Goal: Check status: Check status

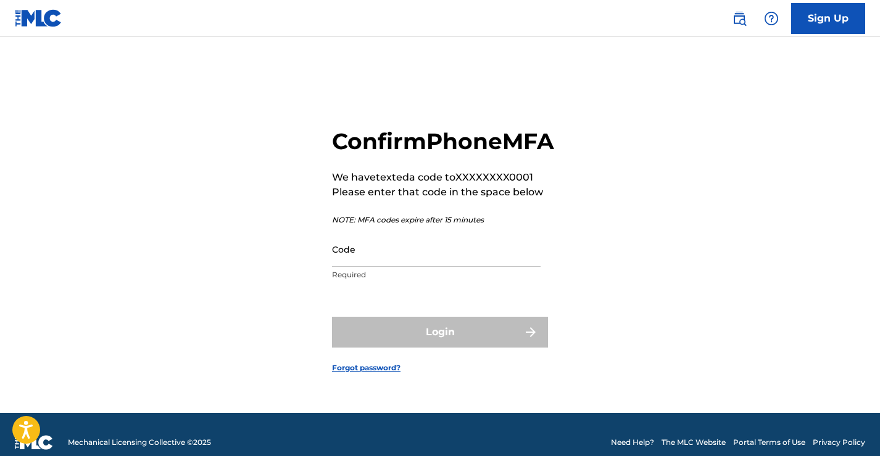
click at [451, 262] on input "Code" at bounding box center [436, 249] width 208 height 35
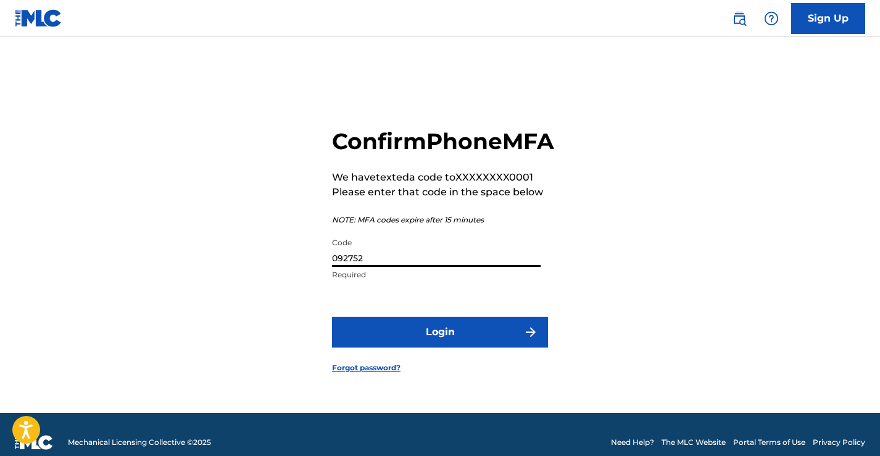
type input "092752"
click at [472, 336] on button "Login" at bounding box center [440, 332] width 216 height 31
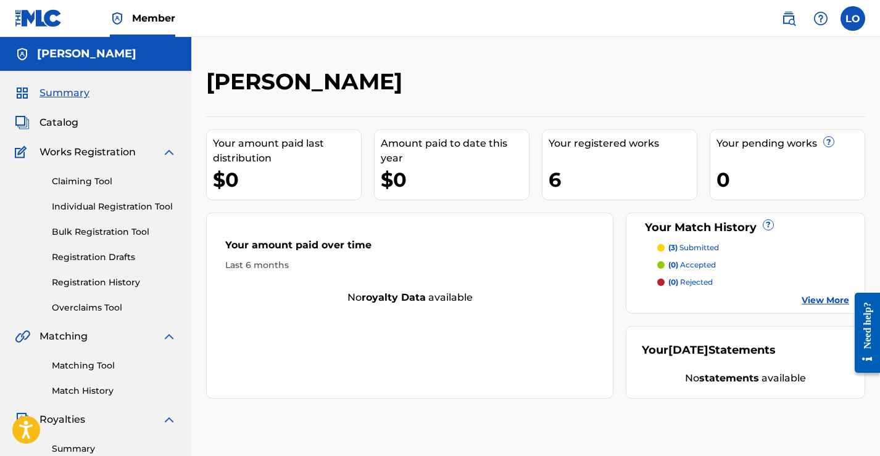
click at [696, 250] on p "(3) submitted" at bounding box center [693, 247] width 51 height 11
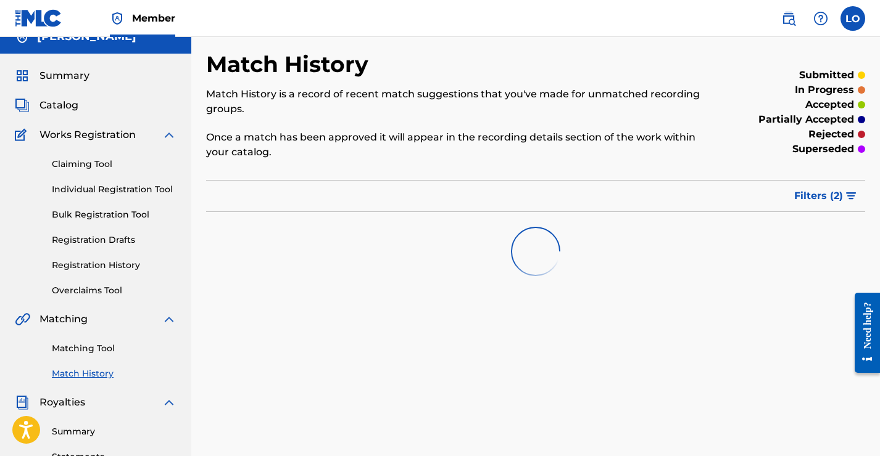
scroll to position [6, 0]
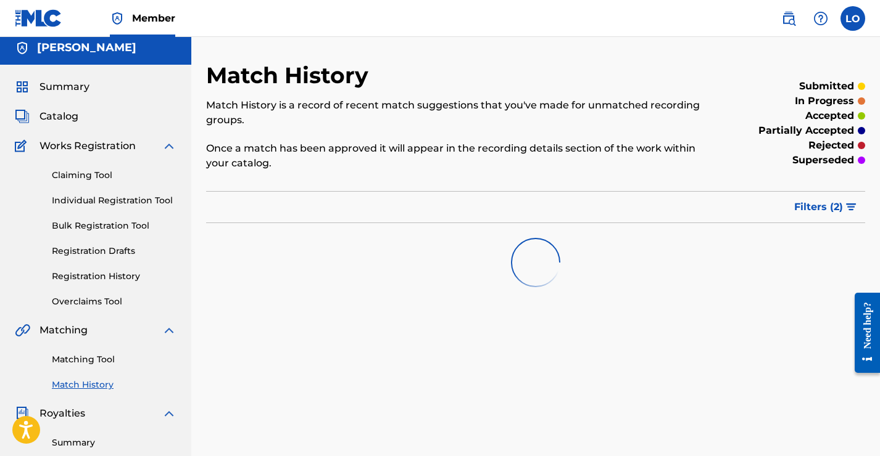
click at [73, 117] on span "Catalog" at bounding box center [58, 116] width 39 height 15
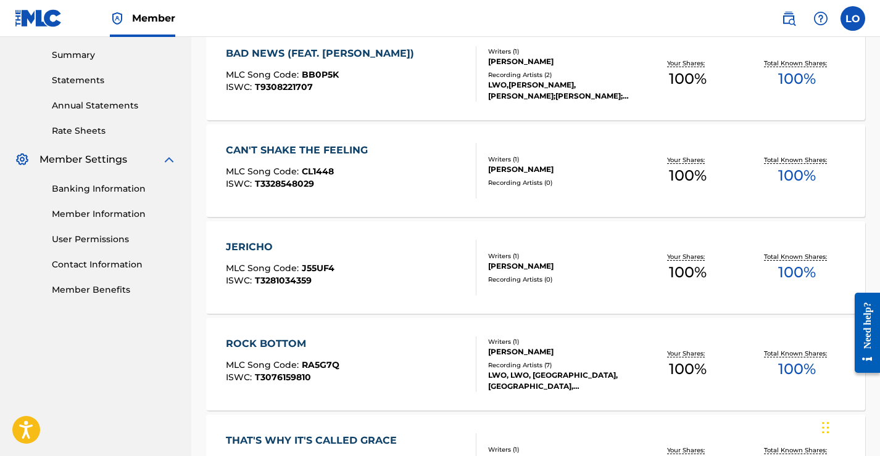
scroll to position [251, 0]
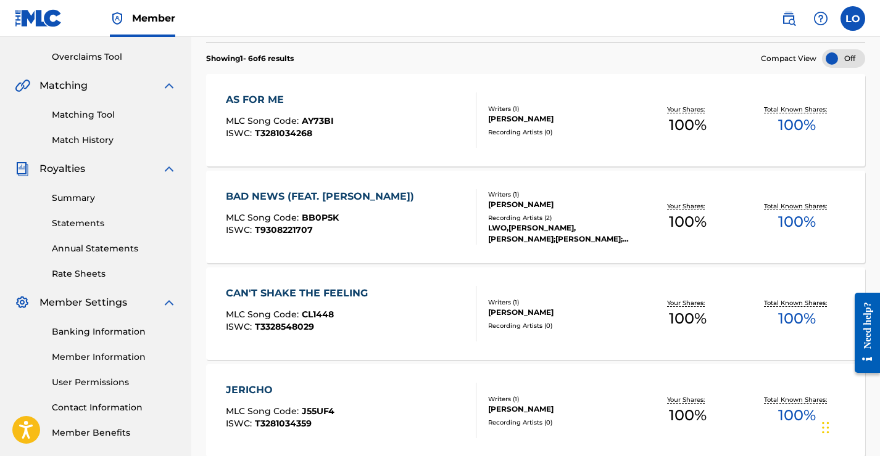
click at [84, 220] on link "Statements" at bounding box center [114, 223] width 125 height 13
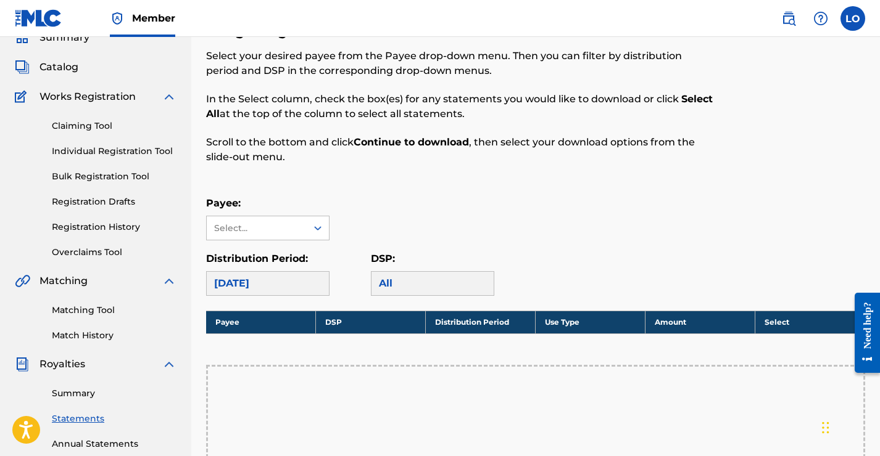
scroll to position [81, 0]
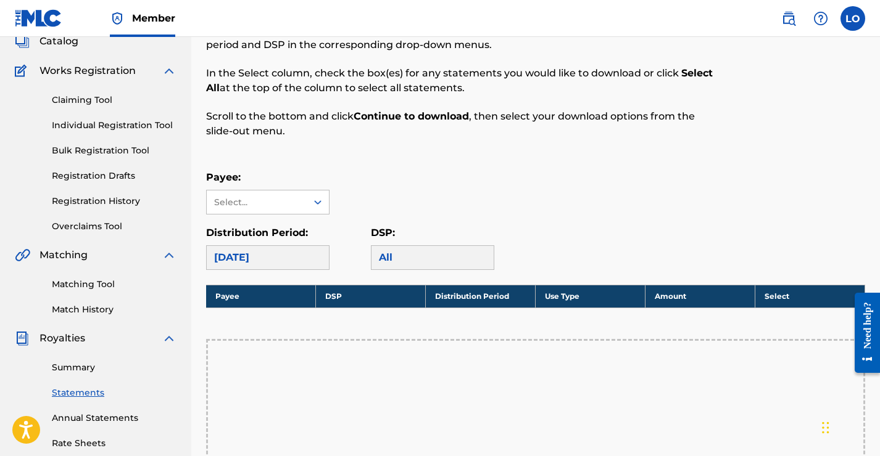
click at [100, 308] on link "Match History" at bounding box center [114, 309] width 125 height 13
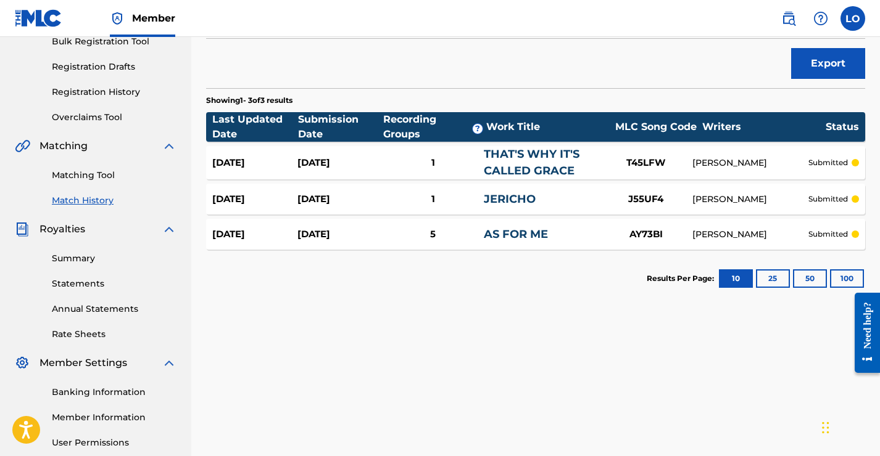
scroll to position [195, 0]
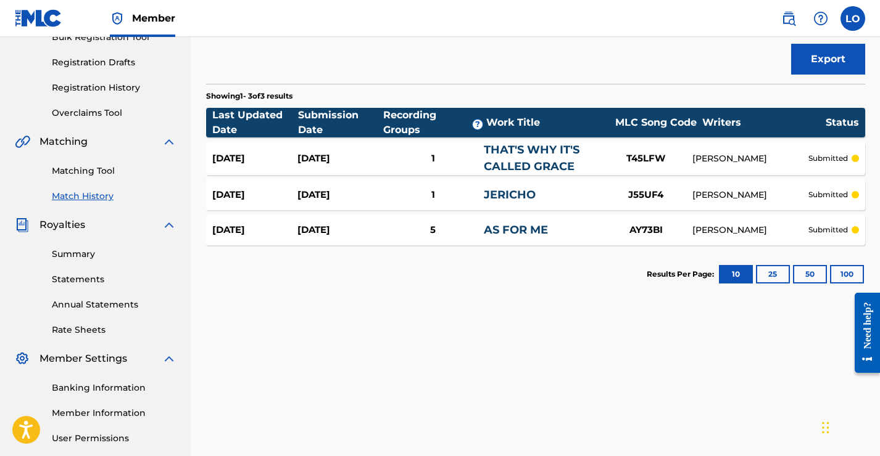
click at [770, 280] on button "25" at bounding box center [773, 274] width 34 height 19
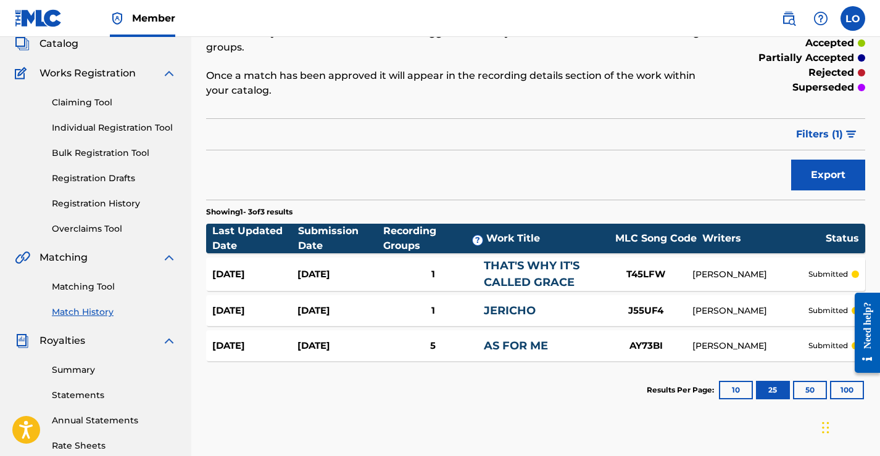
scroll to position [22, 0]
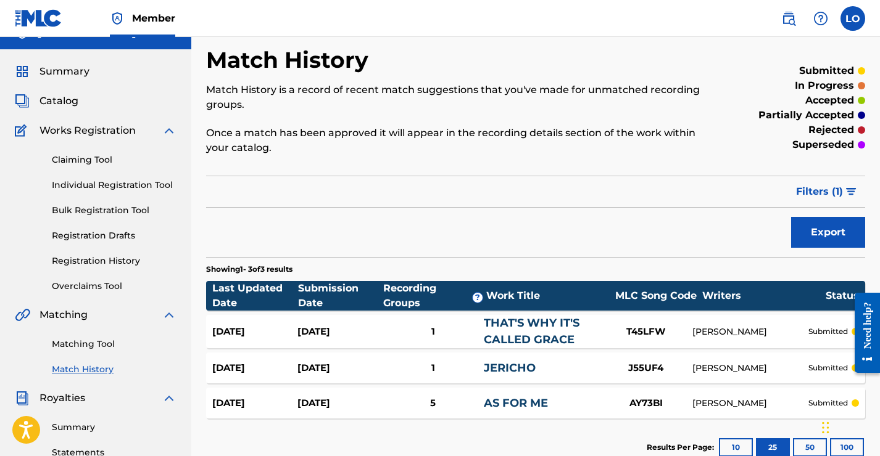
click at [804, 191] on span "Filters ( 1 )" at bounding box center [819, 191] width 47 height 15
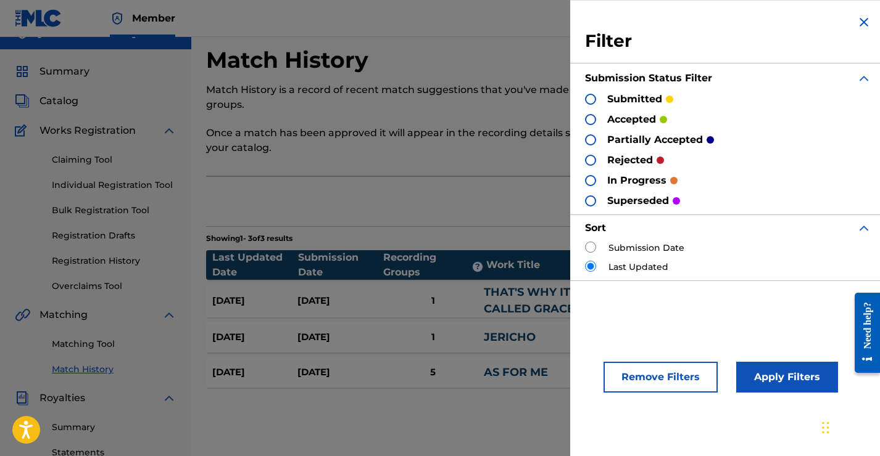
click at [754, 378] on button "Apply Filters" at bounding box center [787, 377] width 102 height 31
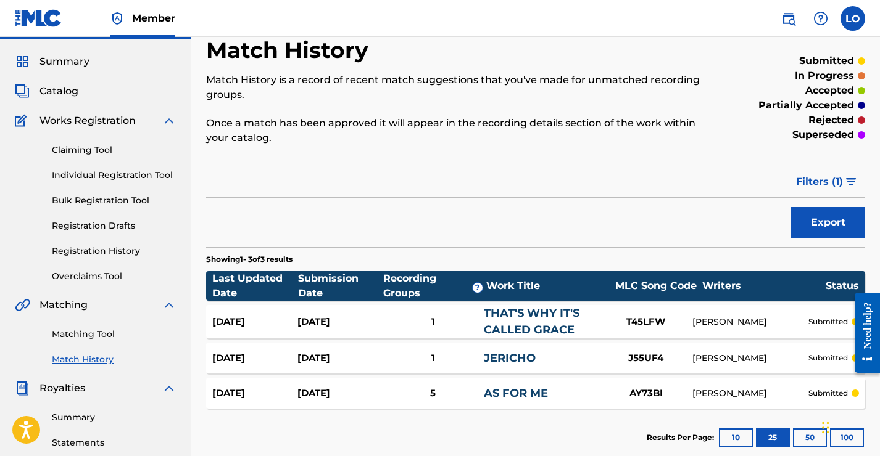
scroll to position [36, 0]
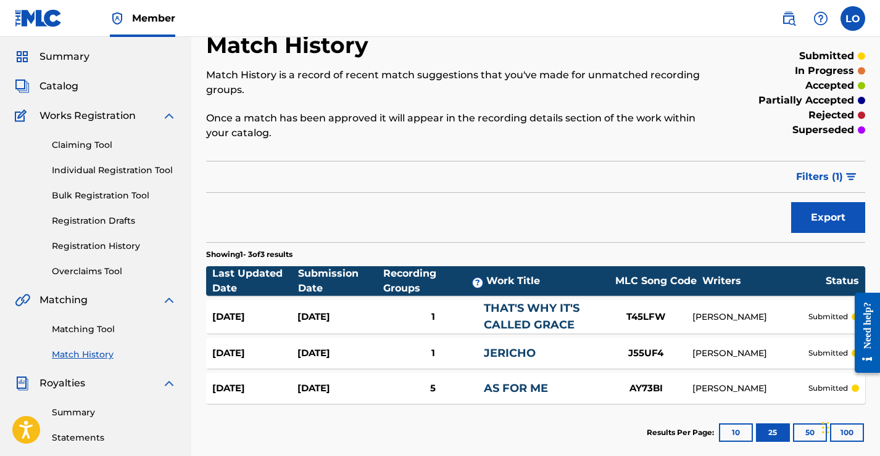
click at [353, 322] on div "[DATE]" at bounding box center [339, 317] width 85 height 14
